Goal: Download file/media

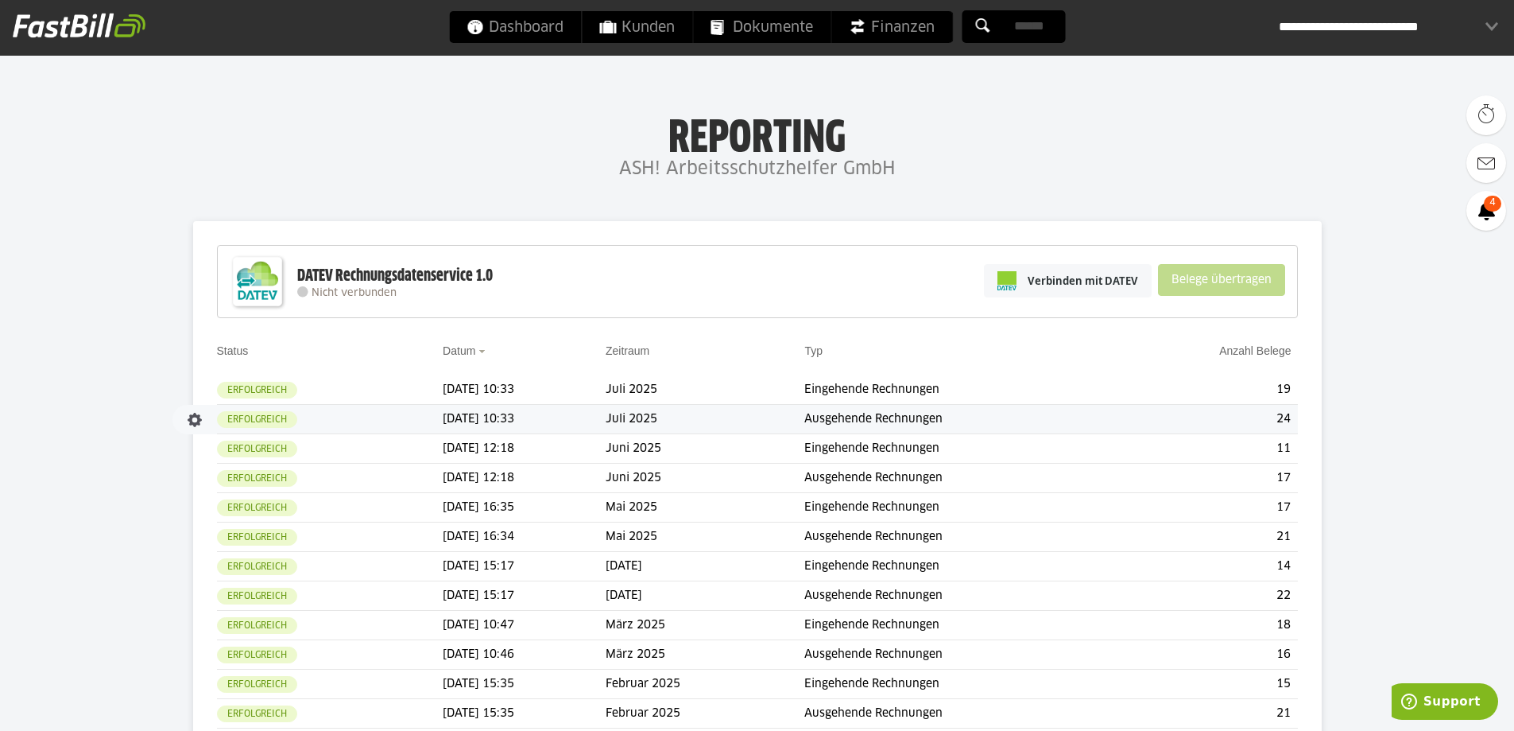
click at [727, 417] on td "Juli 2025" at bounding box center [705, 419] width 199 height 29
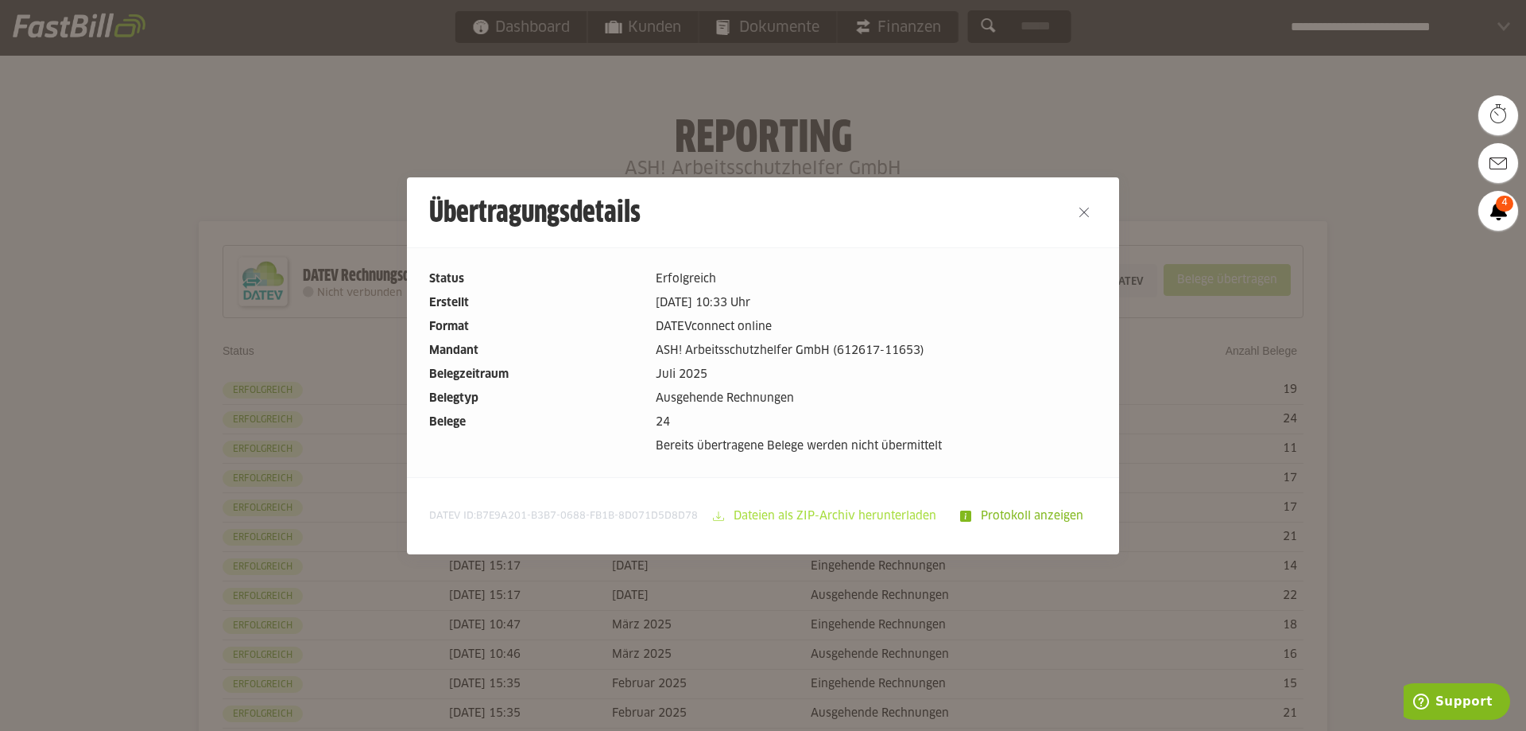
click at [863, 523] on slot "Dateien als ZIP-Archiv herunterladen" at bounding box center [836, 516] width 225 height 30
click at [1217, 192] on div at bounding box center [763, 365] width 1526 height 731
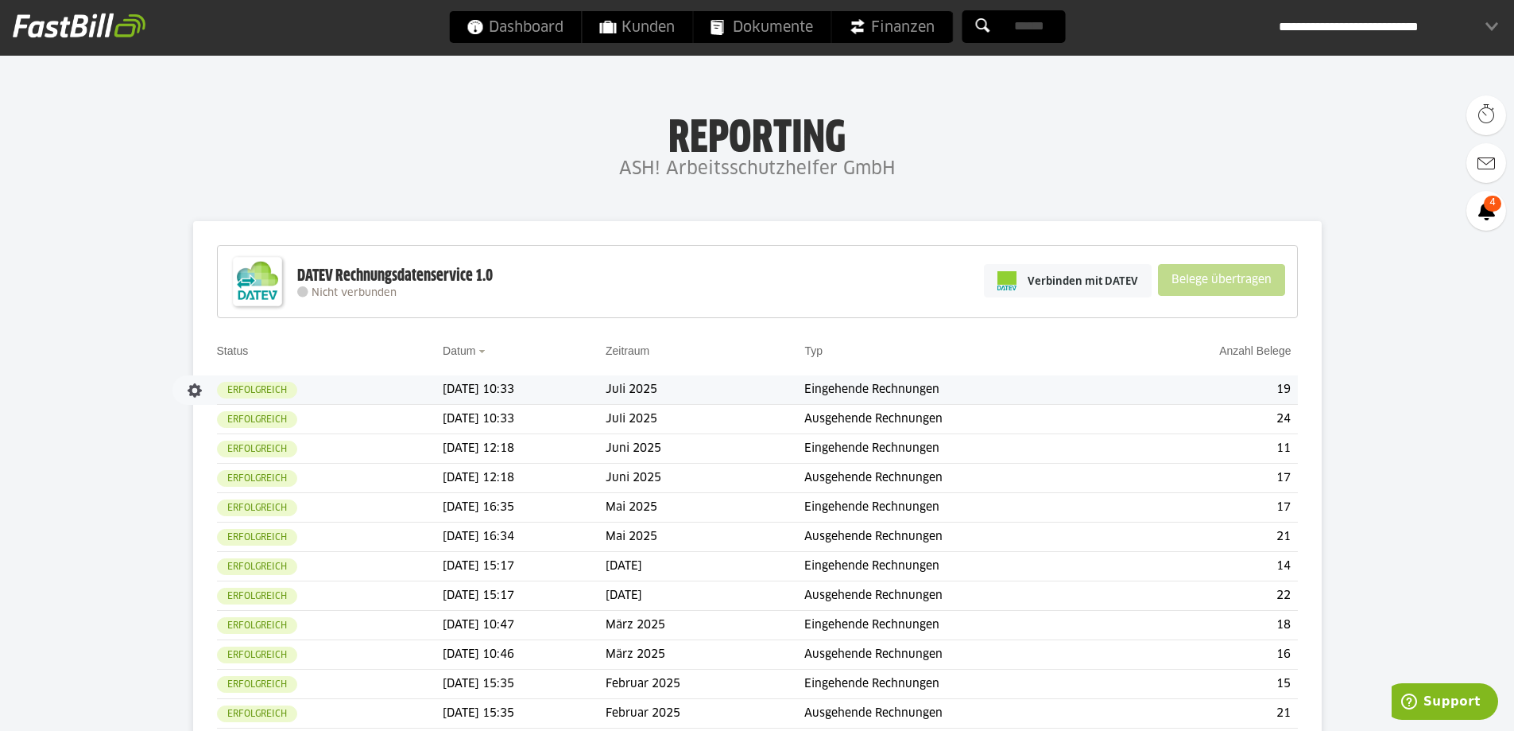
click at [877, 390] on td "Eingehende Rechnungen" at bounding box center [962, 389] width 315 height 29
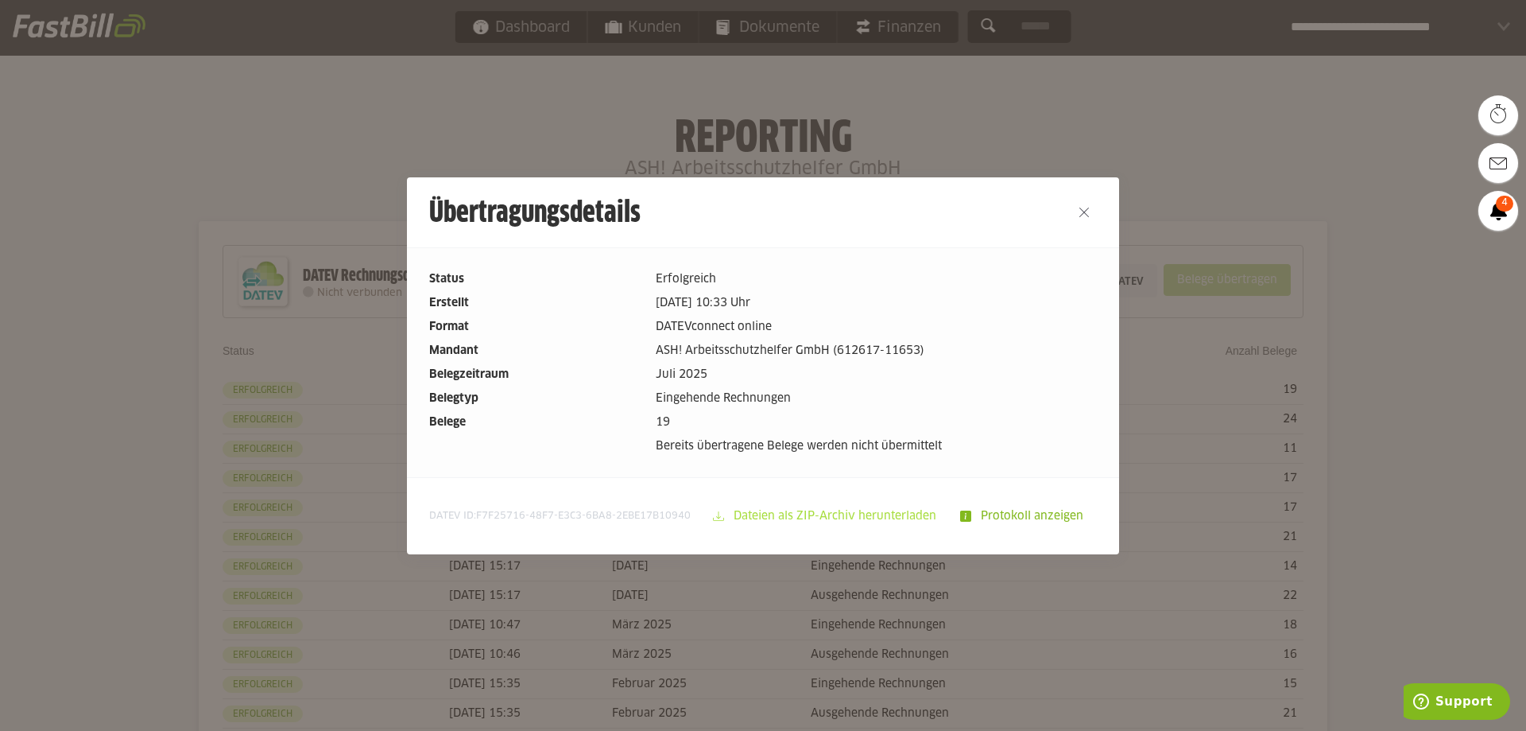
click at [807, 516] on slot "Dateien als ZIP-Archiv herunterladen" at bounding box center [836, 516] width 225 height 30
click at [854, 510] on slot "Dateien als ZIP-Archiv herunterladen" at bounding box center [836, 516] width 225 height 30
click at [1072, 218] on button "Close" at bounding box center [1084, 212] width 25 height 25
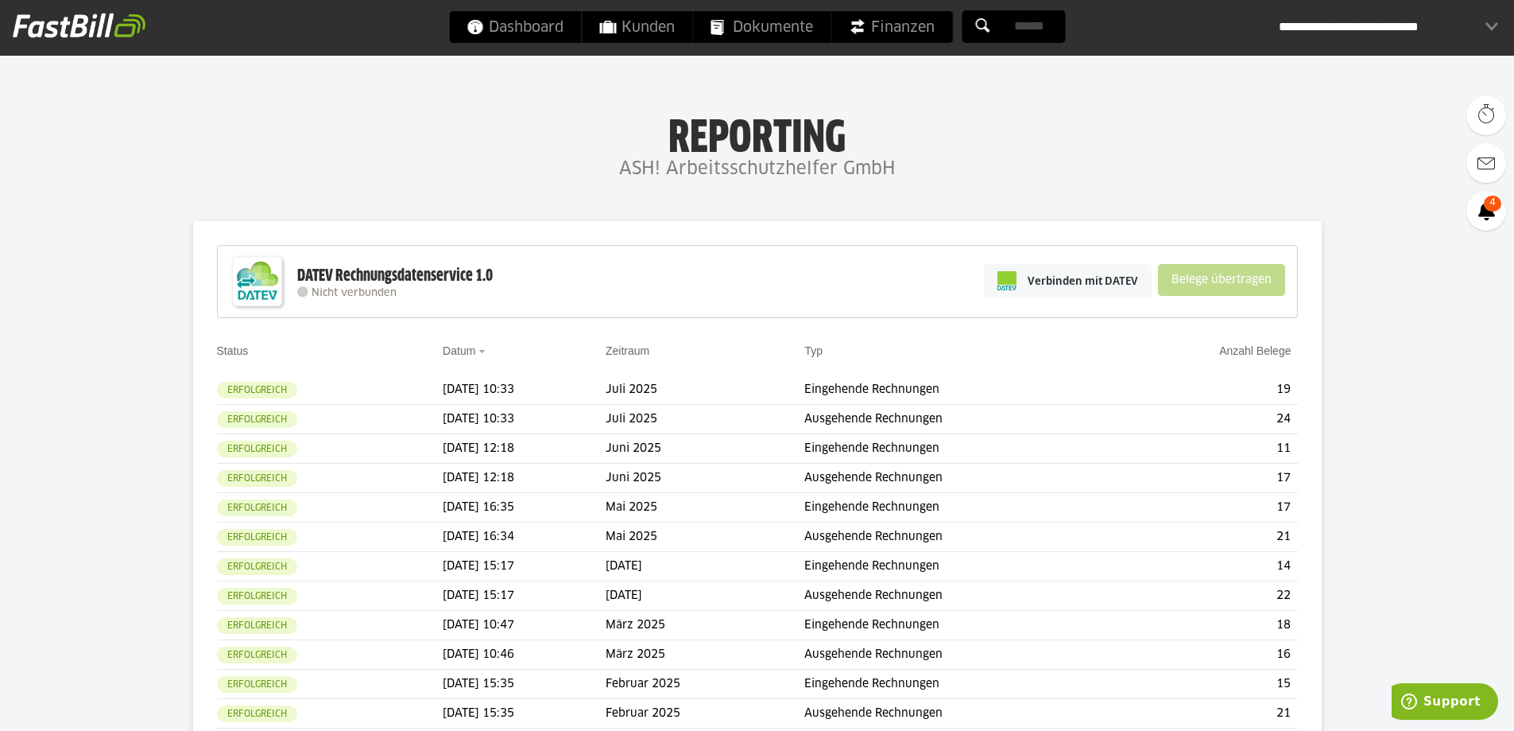
click at [1433, 29] on div "**********" at bounding box center [1389, 27] width 220 height 32
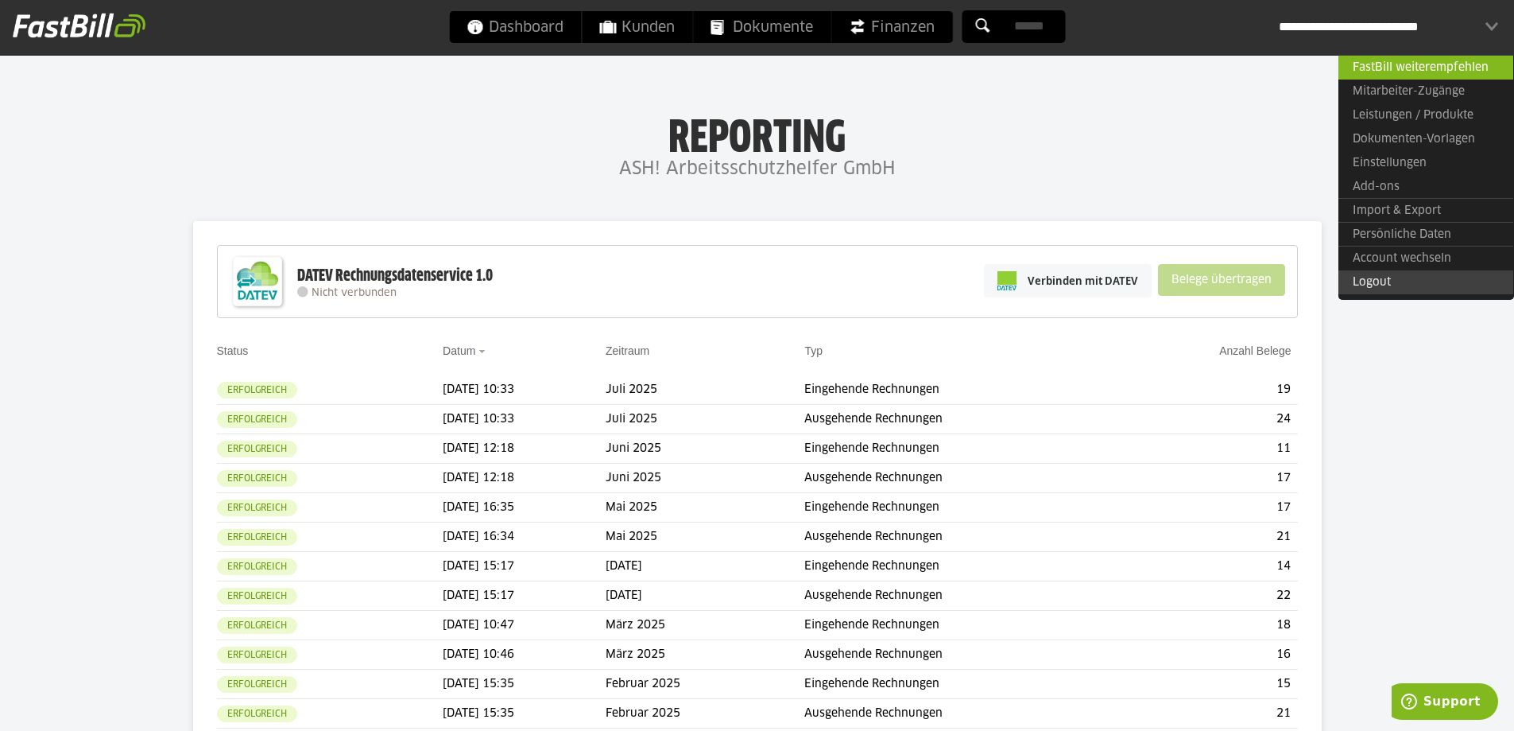
click at [1386, 288] on link "Logout" at bounding box center [1426, 282] width 175 height 24
